Goal: Transaction & Acquisition: Subscribe to service/newsletter

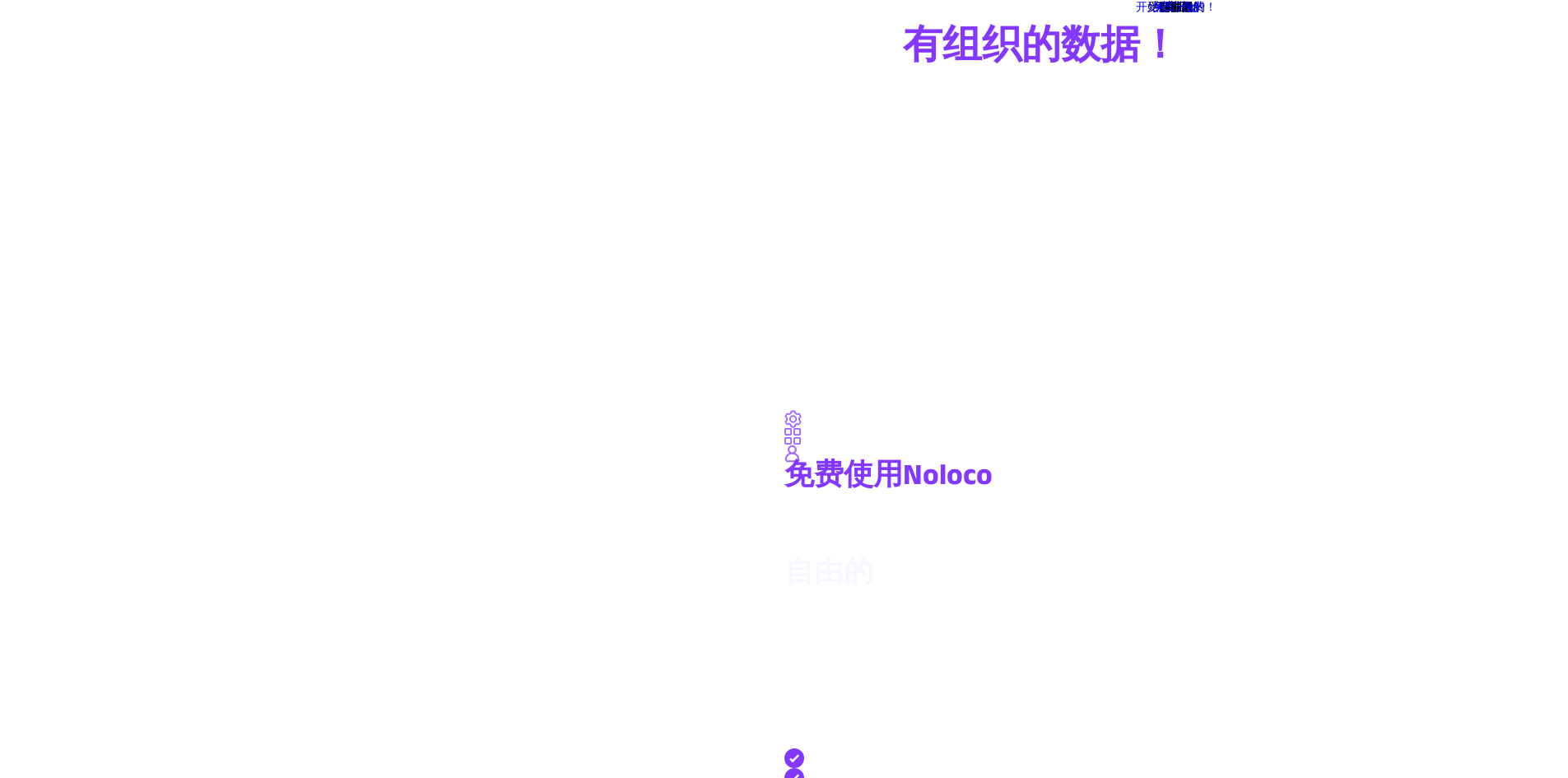
click at [1090, 112] on link "开始" at bounding box center [1176, 112] width 784 height 0
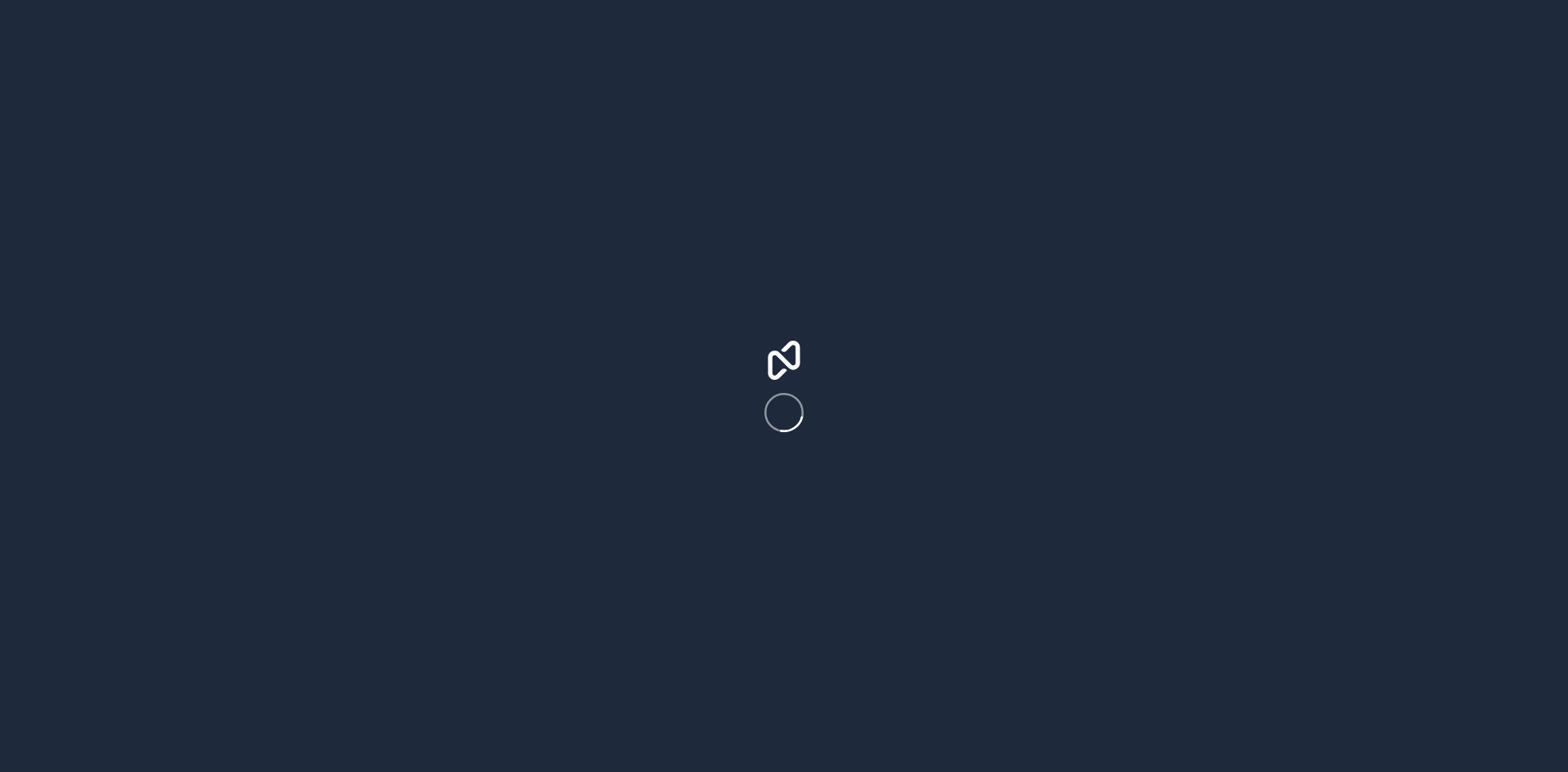
drag, startPoint x: 0, startPoint y: 0, endPoint x: 702, endPoint y: 266, distance: 750.7
click at [702, 266] on div at bounding box center [784, 386] width 1568 height 772
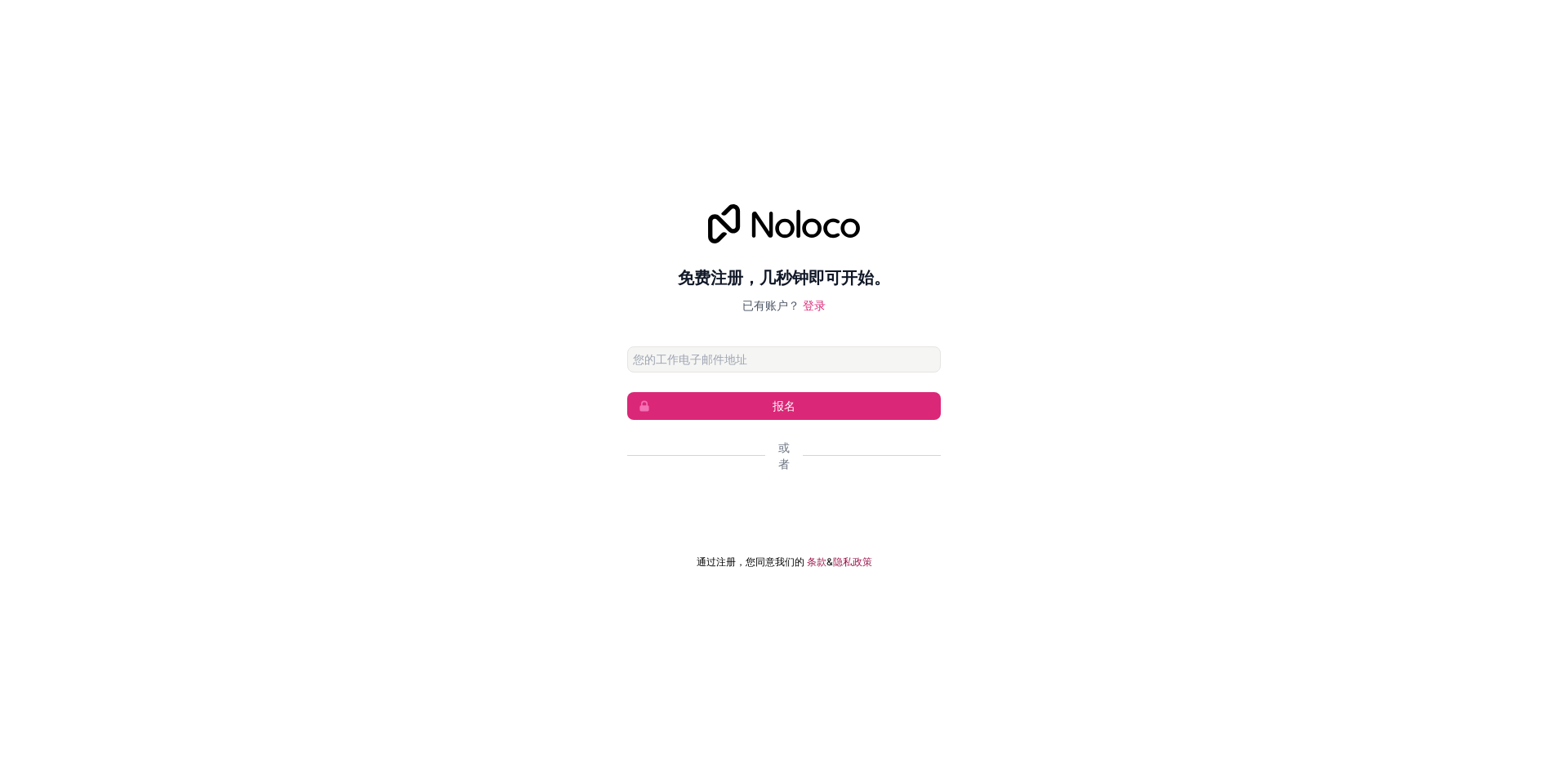
type input "@[DOMAIN_NAME]"
drag, startPoint x: 794, startPoint y: 362, endPoint x: 578, endPoint y: 334, distance: 217.8
click at [578, 334] on div "免费注册，几秒钟即可开始。 已有账户？ 登录 @[DOMAIN_NAME] 报名 或者 通过注册，您同意我们的 条款 & 隐私政策" at bounding box center [784, 386] width 1568 height 410
click at [814, 303] on font "登录" at bounding box center [814, 305] width 23 height 14
